Goal: Book appointment/travel/reservation

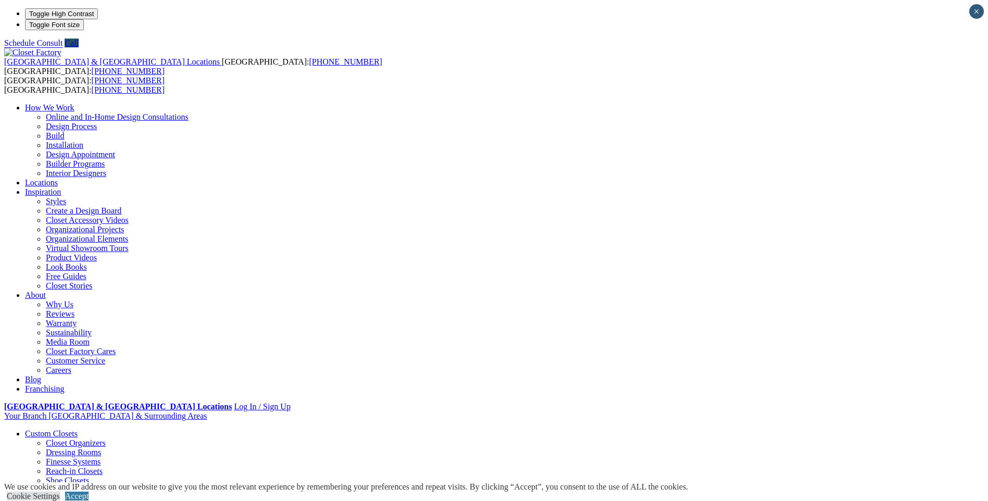
click at [106, 439] on link "Closet Organizers" at bounding box center [76, 443] width 60 height 9
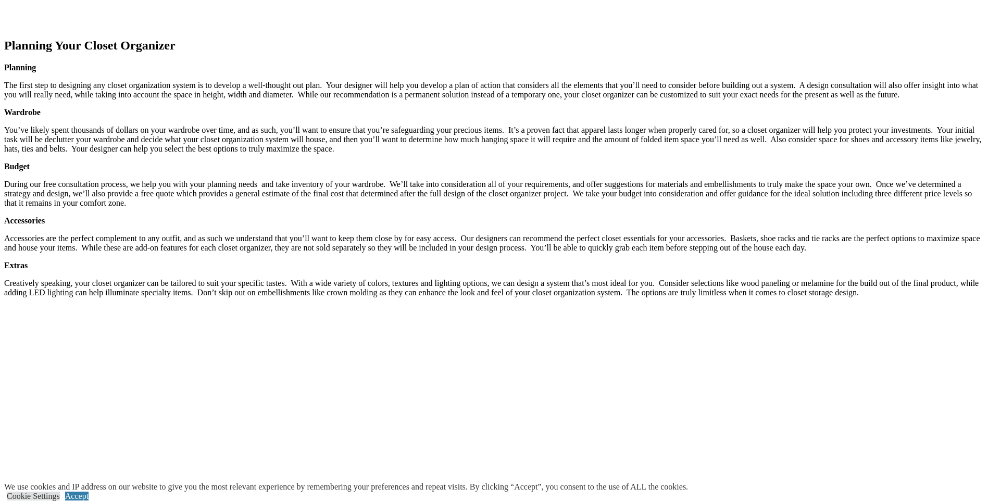
scroll to position [1807, 0]
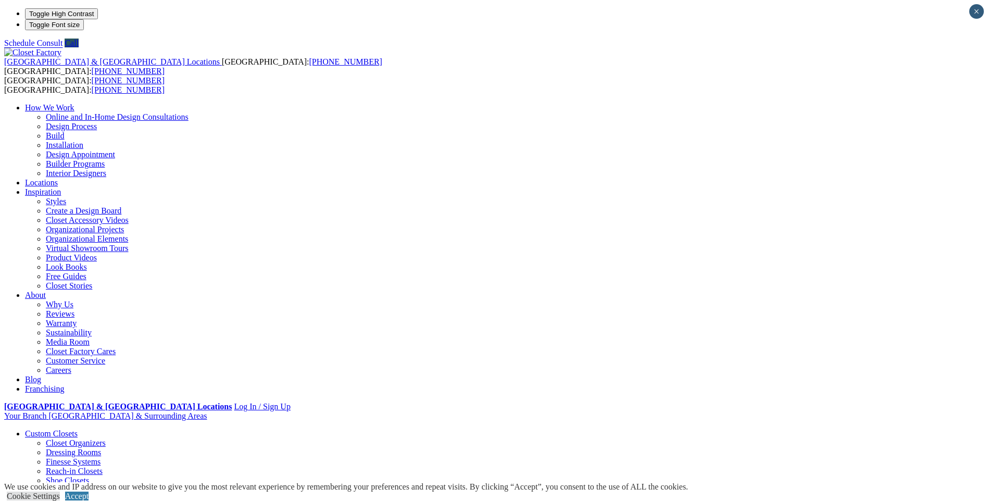
click at [115, 150] on link "Design Appointment" at bounding box center [80, 154] width 69 height 9
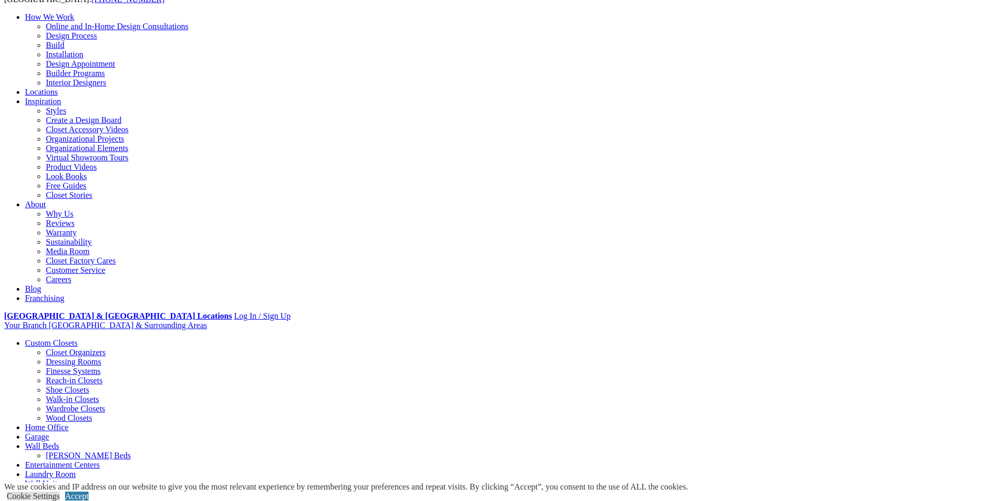
scroll to position [104, 0]
